Goal: Transaction & Acquisition: Subscribe to service/newsletter

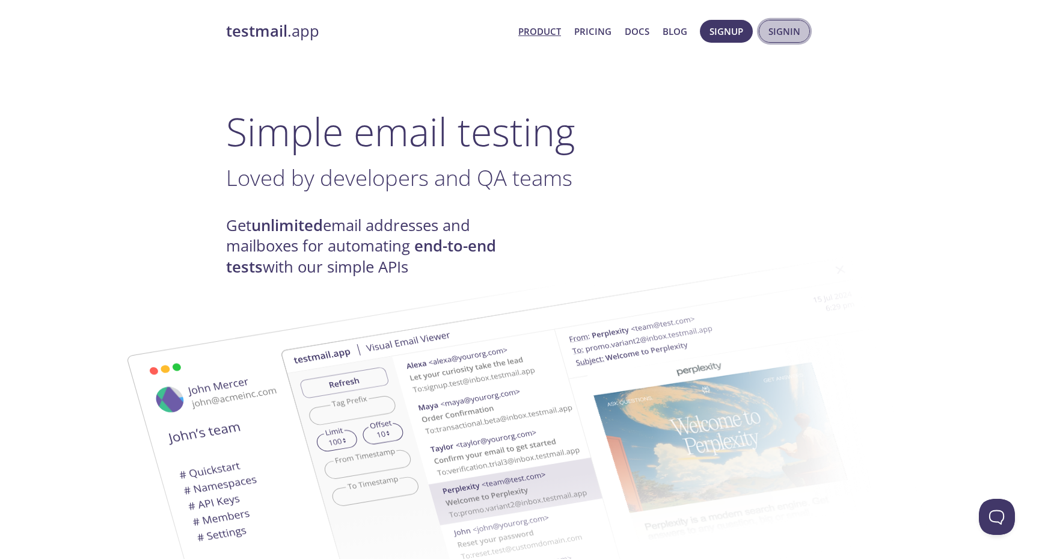
click at [764, 32] on button "Signin" at bounding box center [784, 31] width 51 height 23
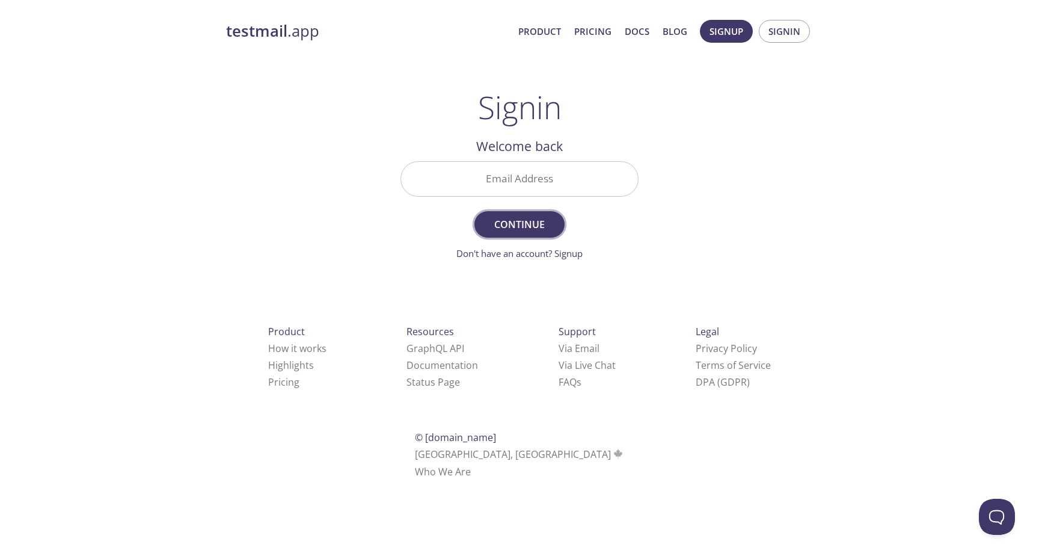
click at [535, 216] on span "Continue" at bounding box center [520, 224] width 64 height 17
click at [570, 259] on div "Don't have an account? Signup" at bounding box center [519, 253] width 126 height 13
click at [570, 233] on form "Email Address Required Continue Don't have an account? Signup" at bounding box center [520, 210] width 238 height 99
click at [570, 250] on link "Don't have an account? Signup" at bounding box center [519, 253] width 126 height 12
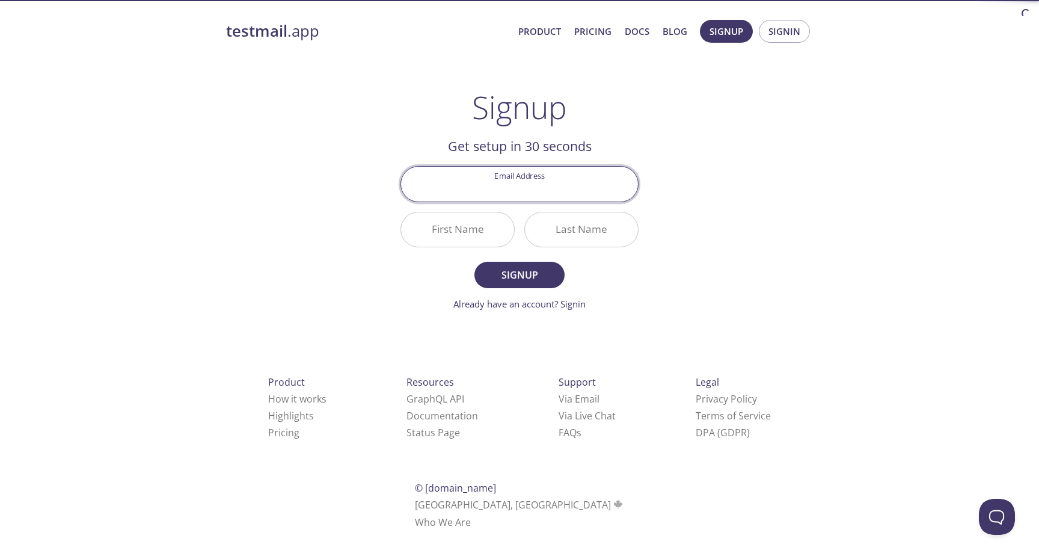
click at [830, 79] on div "testmail .app Product Pricing Docs Blog Signup Signin Signup Get setup in 30 se…" at bounding box center [519, 288] width 1039 height 552
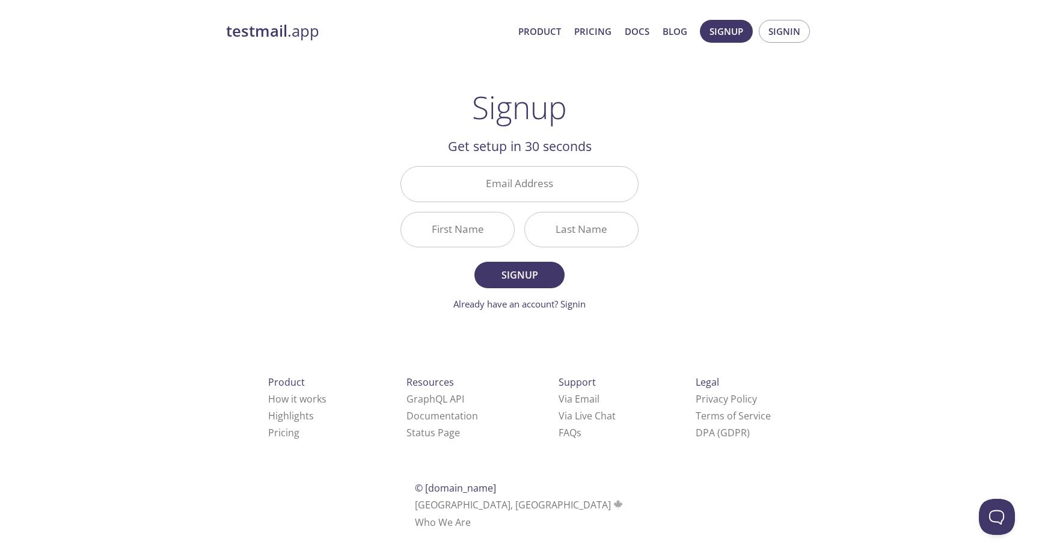
click at [556, 186] on input "Email Address" at bounding box center [519, 184] width 237 height 34
click at [531, 149] on h2 "Get setup in 30 seconds" at bounding box center [520, 146] width 238 height 20
